Goal: Task Accomplishment & Management: Use online tool/utility

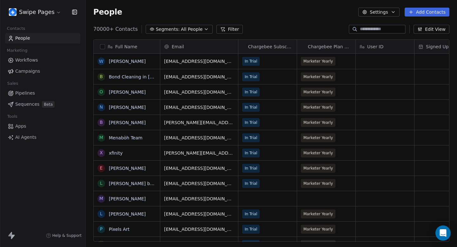
scroll to position [217, 371]
click at [51, 12] on html "Swipe Pages Contacts People Marketing Workflows Campaigns Sales Pipelines Seque…" at bounding box center [228, 123] width 457 height 247
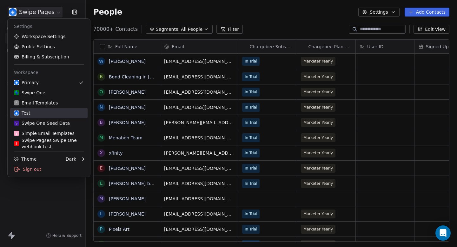
click at [49, 114] on div "Test" at bounding box center [49, 113] width 70 height 6
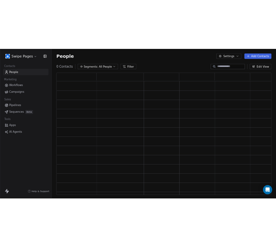
scroll to position [202, 356]
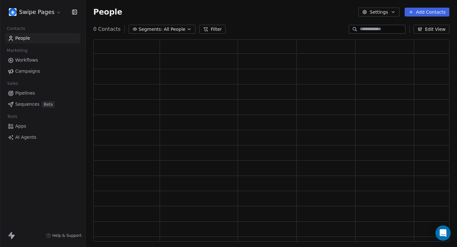
click at [31, 92] on span "Pipelines" at bounding box center [25, 93] width 20 height 7
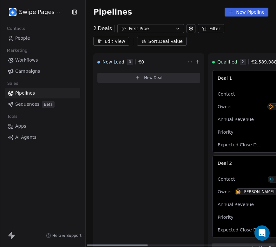
click at [150, 132] on div "New Lead 0 € 0 New Deal" at bounding box center [148, 153] width 111 height 201
click at [162, 76] on button "New Deal" at bounding box center [148, 78] width 103 height 10
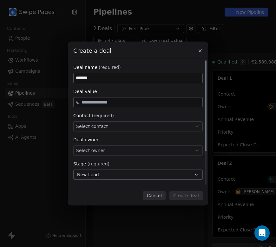
type input "*******"
click at [132, 103] on input "text" at bounding box center [140, 102] width 121 height 5
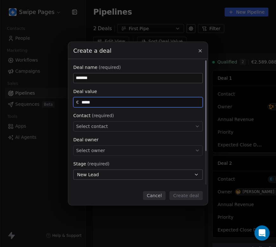
type input "*****"
click at [113, 126] on div "Select contact" at bounding box center [137, 126] width 129 height 10
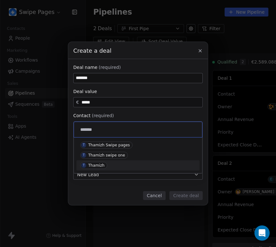
type input "*******"
click at [106, 165] on span "T Thamizh" at bounding box center [93, 165] width 27 height 7
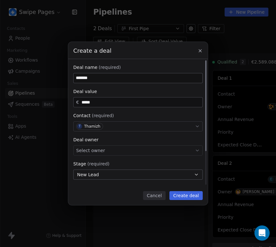
click at [114, 149] on div "Select owner" at bounding box center [137, 150] width 129 height 10
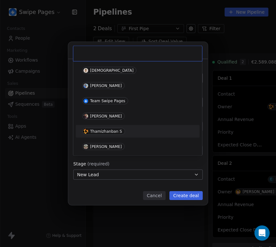
click at [121, 126] on div "Thamizhanban S" at bounding box center [137, 131] width 119 height 10
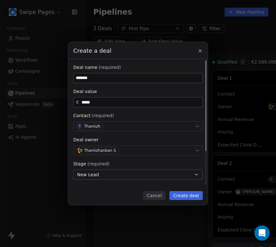
click at [116, 170] on button "New Lead" at bounding box center [137, 174] width 129 height 10
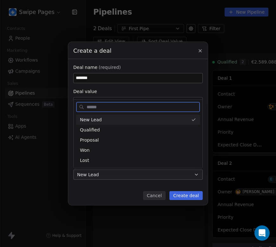
click at [124, 120] on div "New Lead" at bounding box center [134, 119] width 108 height 7
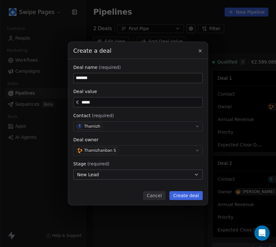
click at [192, 194] on button "Create deal" at bounding box center [185, 195] width 33 height 9
